Goal: Check status

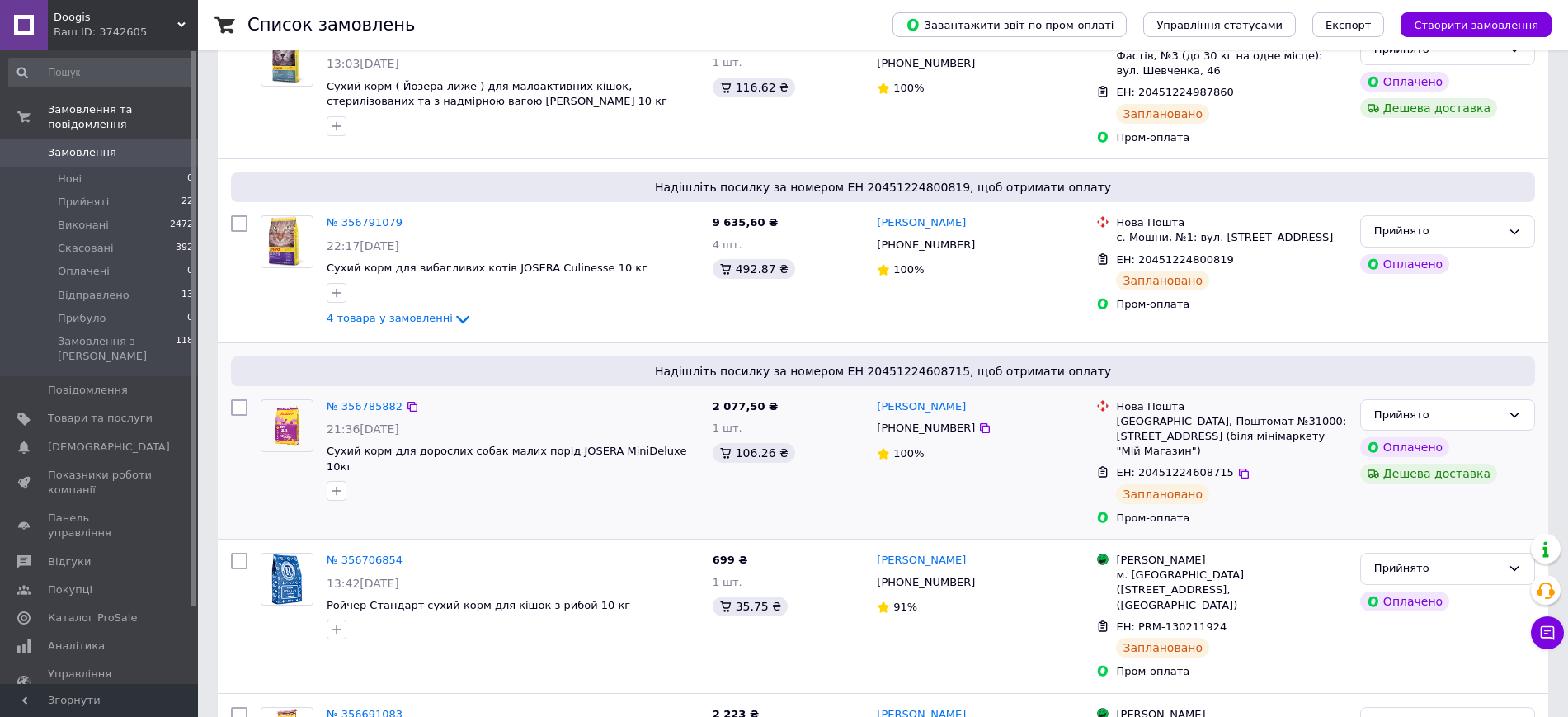
scroll to position [412, 0]
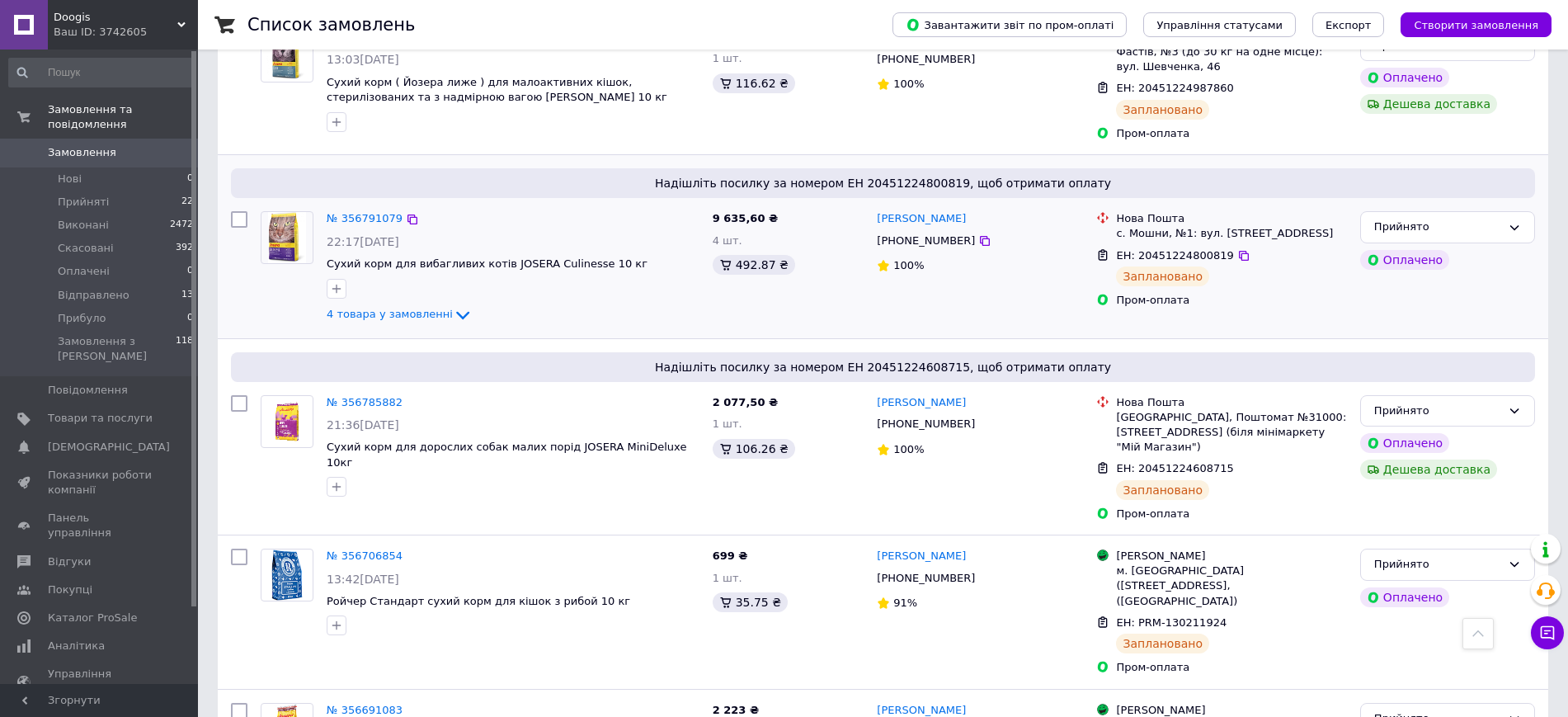
click at [434, 325] on div "4 товара у замовленні" at bounding box center [512, 315] width 372 height 20
click at [453, 325] on icon at bounding box center [462, 315] width 20 height 20
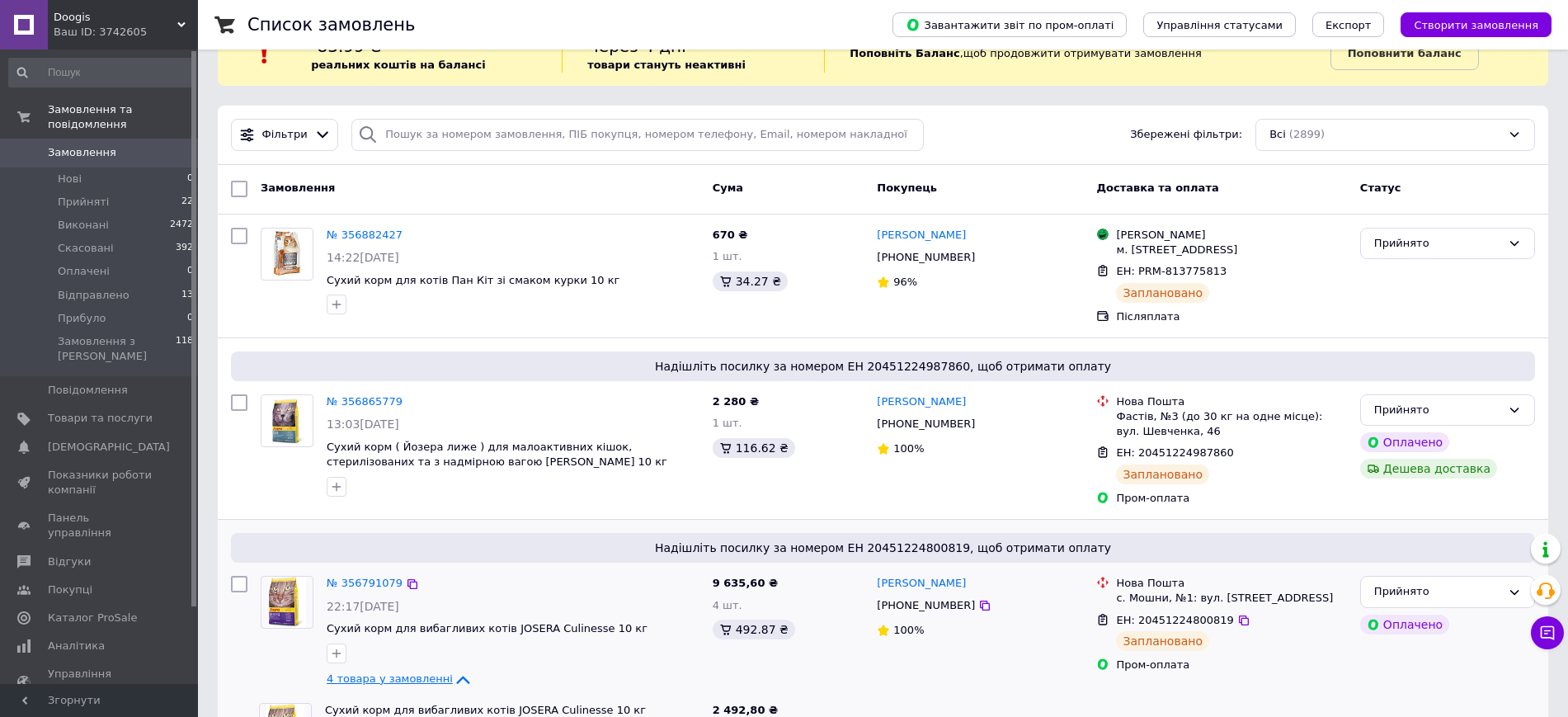
scroll to position [0, 0]
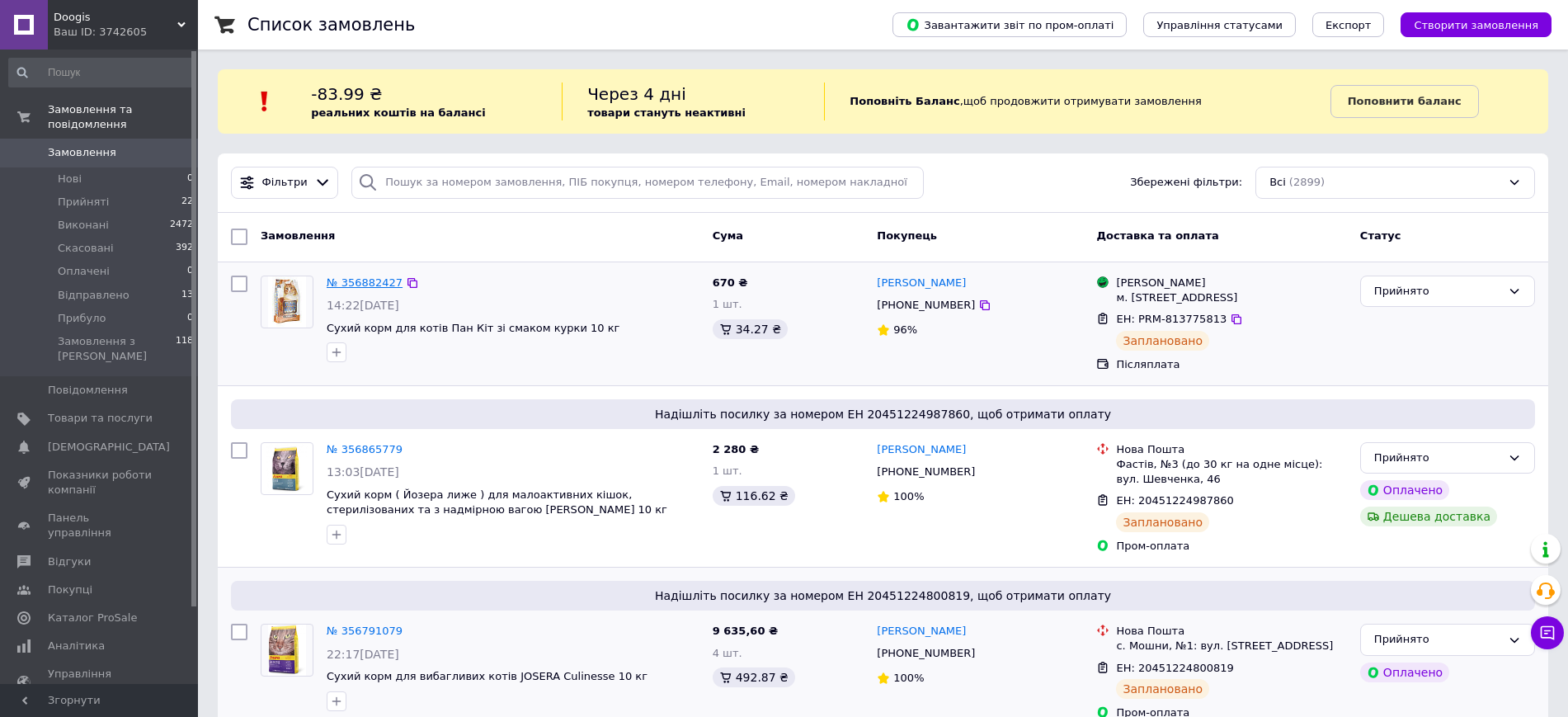
click at [368, 281] on link "№ 356882427" at bounding box center [364, 282] width 76 height 13
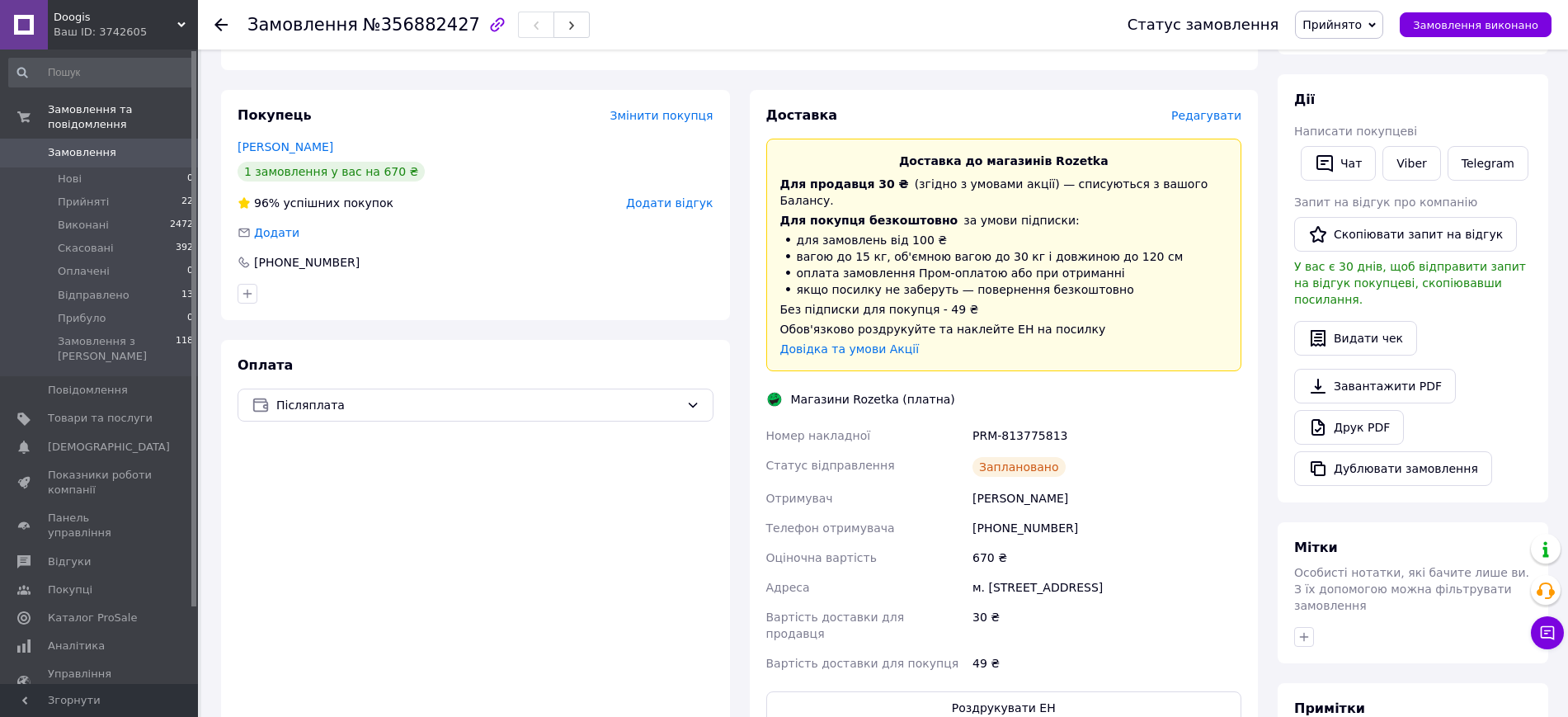
scroll to position [412, 0]
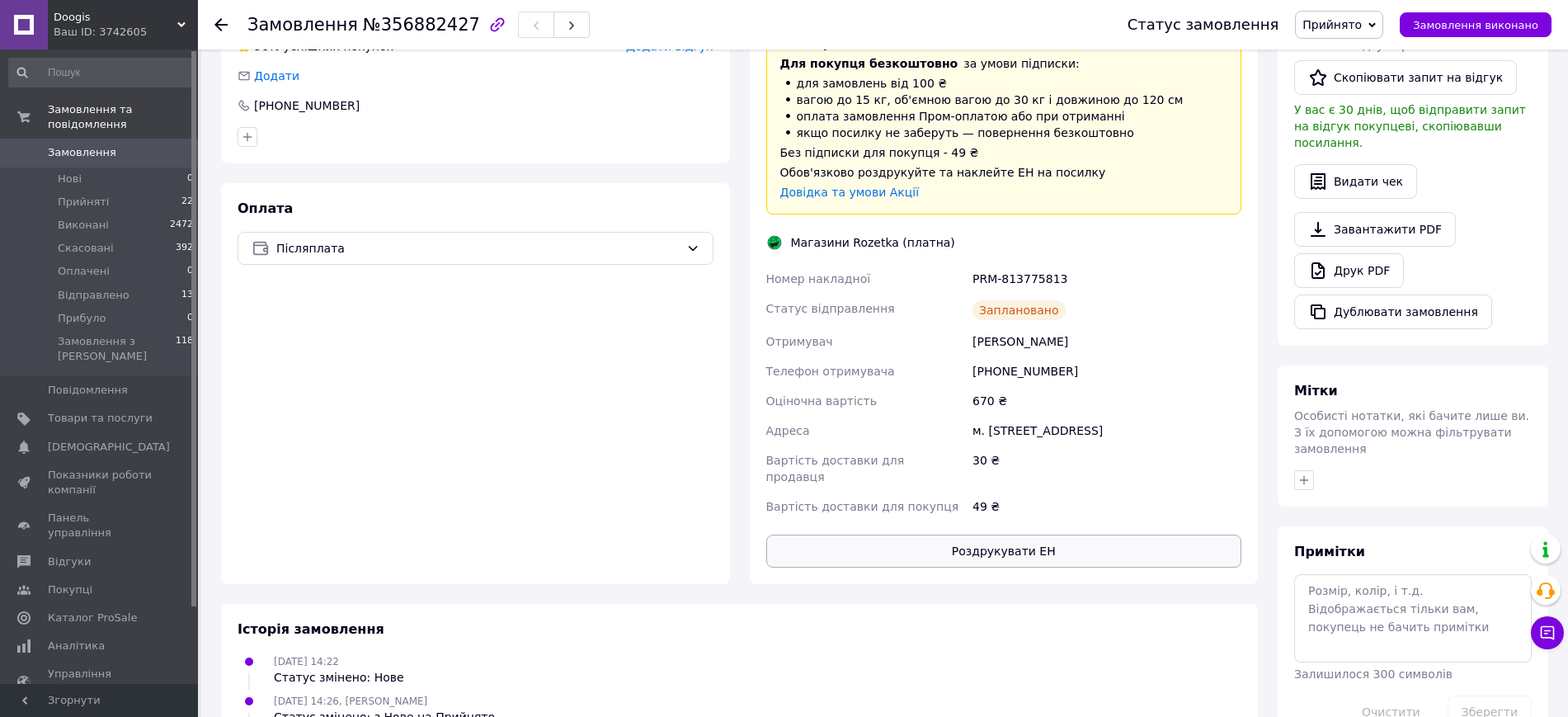
click at [1020, 535] on button "Роздрукувати ЕН" at bounding box center [1004, 551] width 476 height 33
click at [221, 27] on icon at bounding box center [221, 25] width 14 height 14
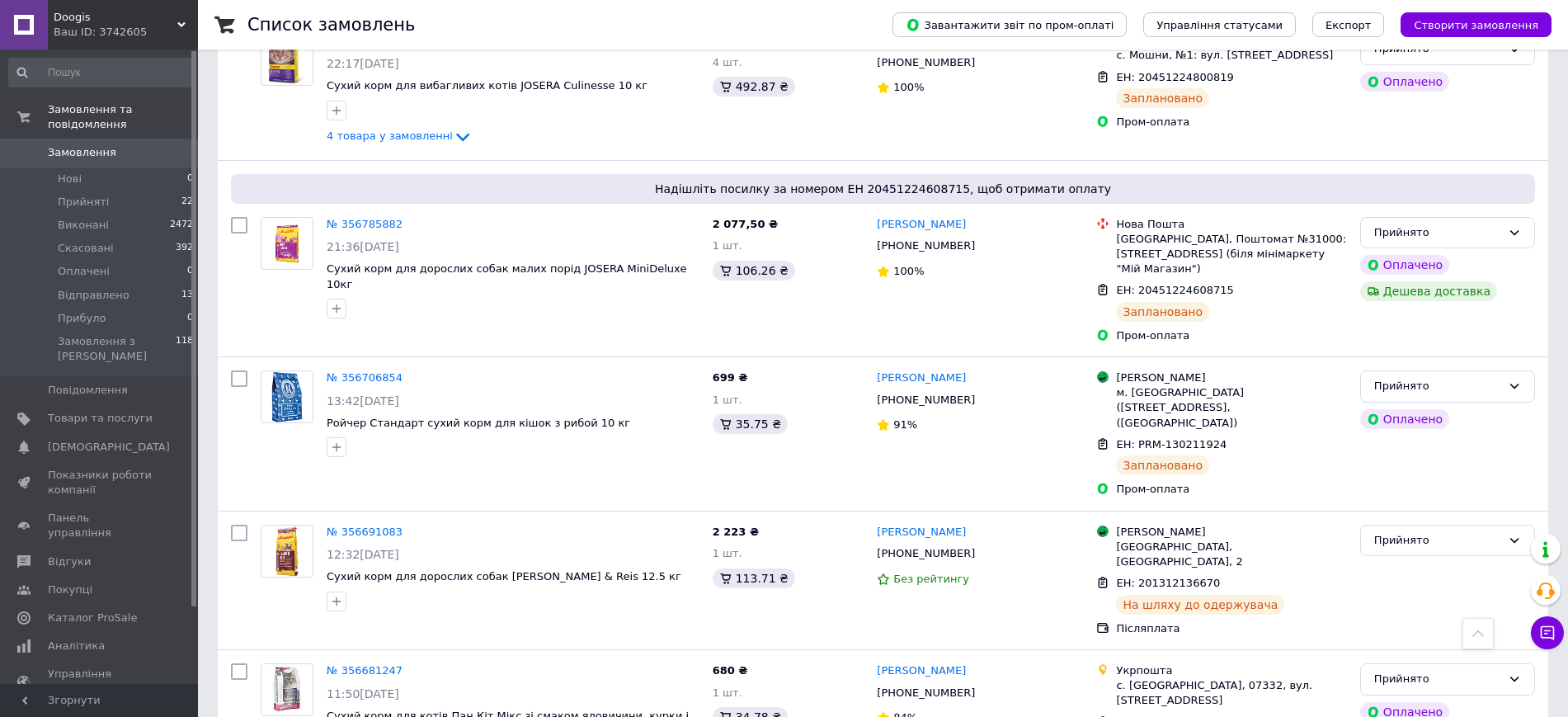
scroll to position [619, 0]
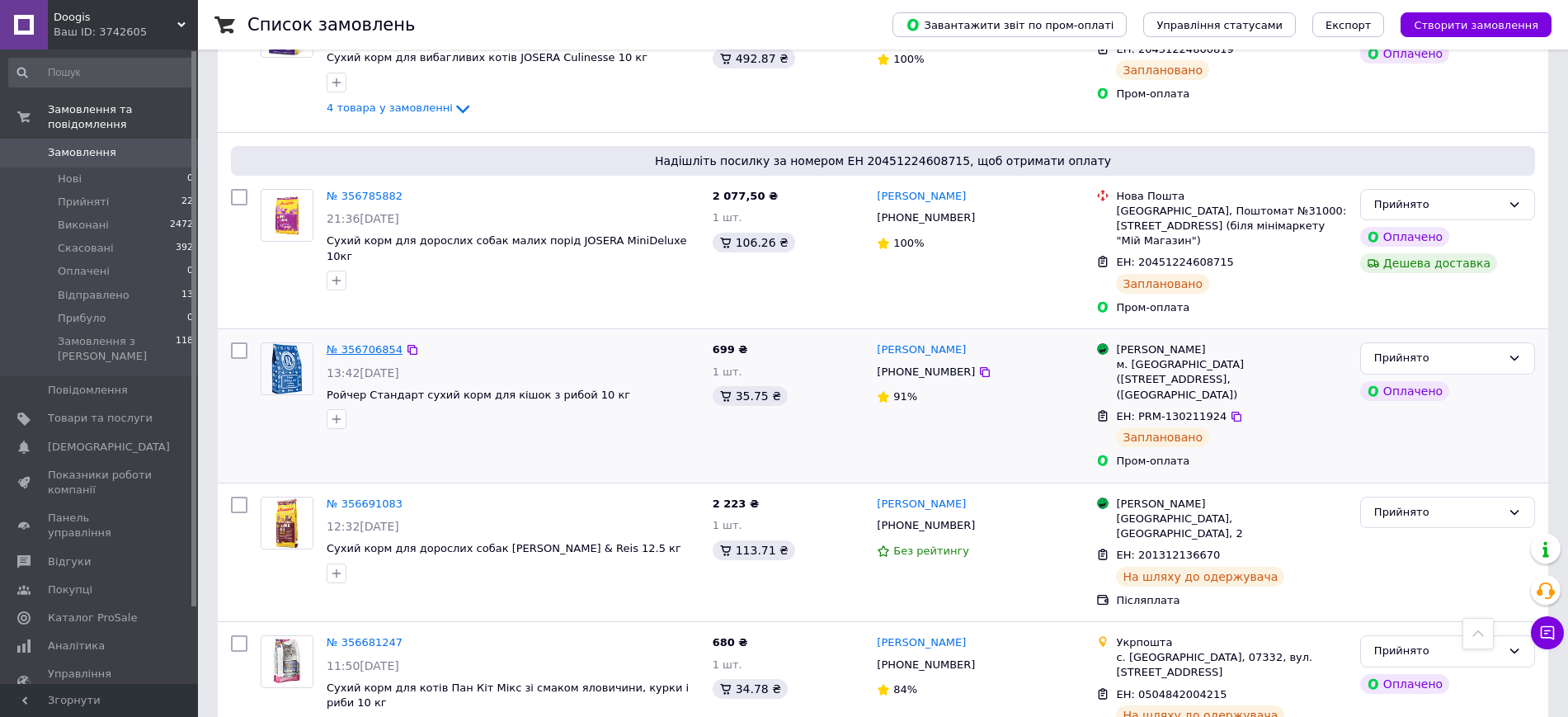
click at [351, 355] on link "№ 356706854" at bounding box center [364, 349] width 76 height 13
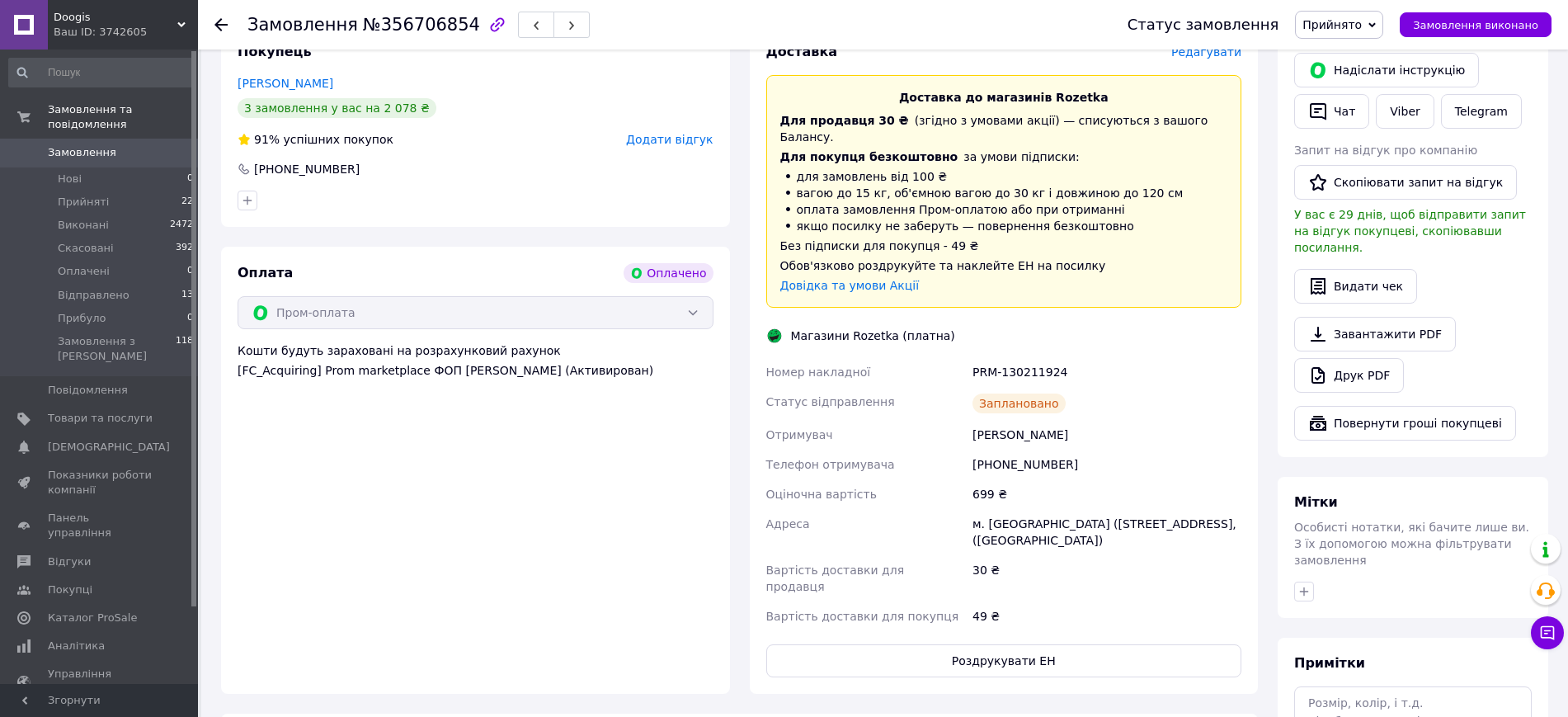
scroll to position [593, 0]
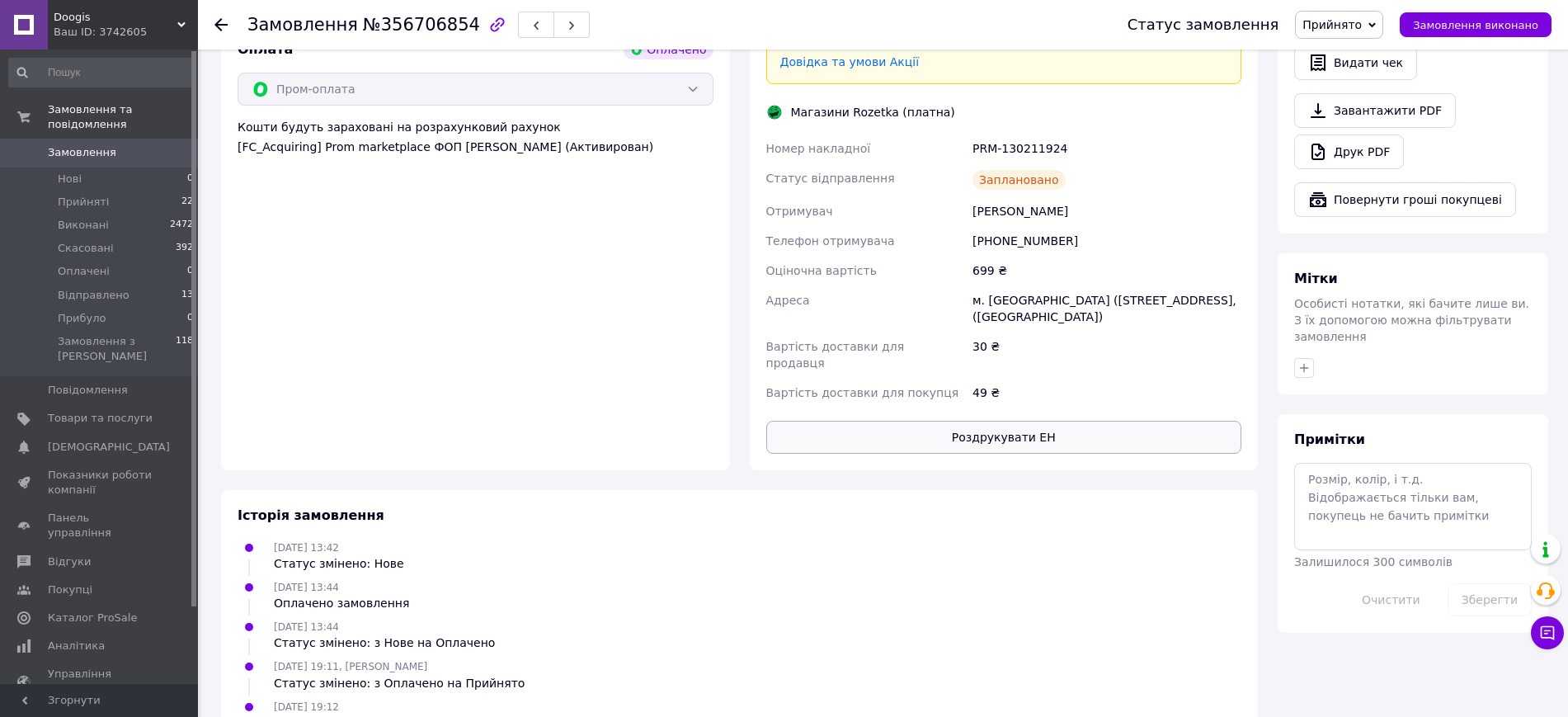
click at [1007, 421] on button "Роздрукувати ЕН" at bounding box center [1004, 437] width 476 height 33
click at [212, 25] on div "Замовлення №356706854 Статус замовлення Прийнято Виконано Скасовано Оплачено Ві…" at bounding box center [883, 24] width 1370 height 49
click at [220, 25] on icon at bounding box center [221, 25] width 14 height 14
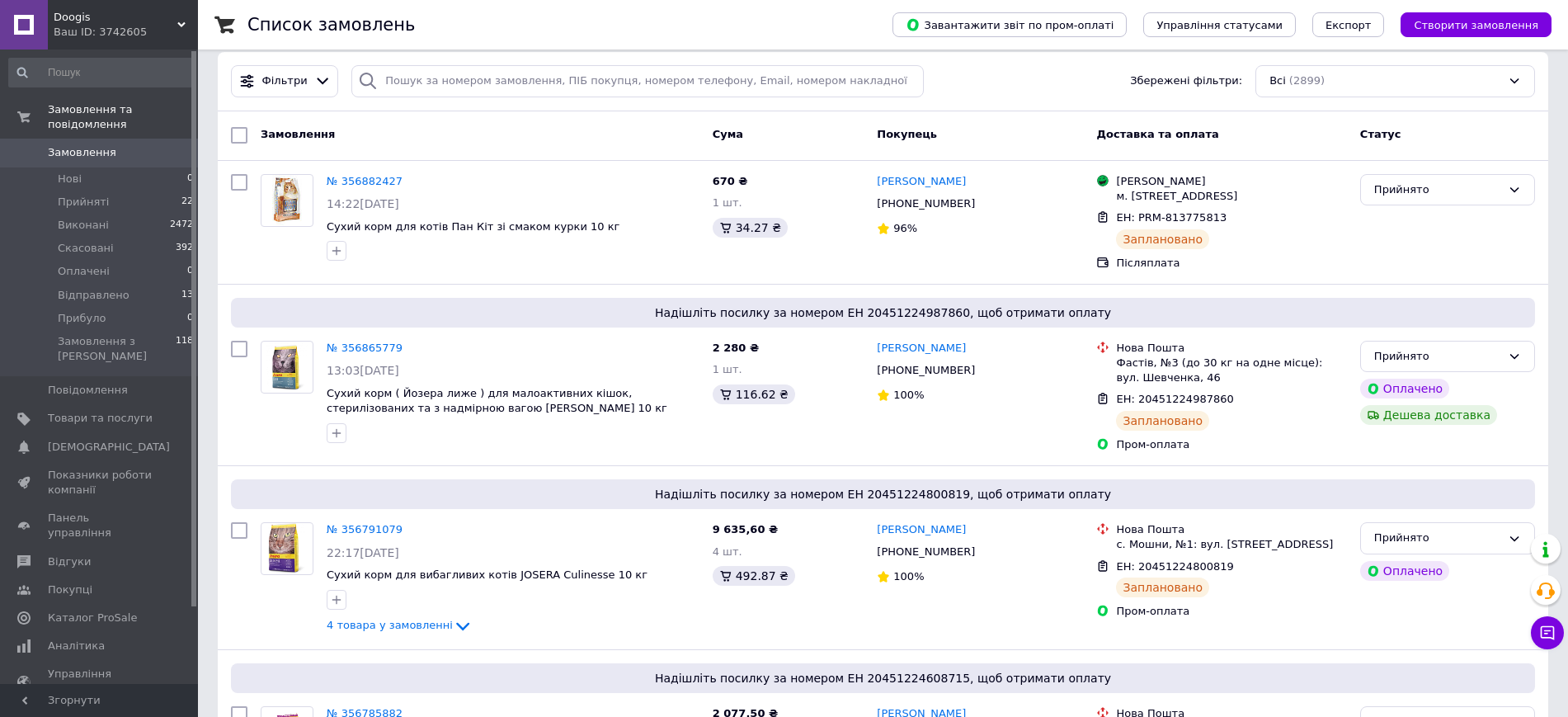
scroll to position [103, 0]
